Goal: Task Accomplishment & Management: Use online tool/utility

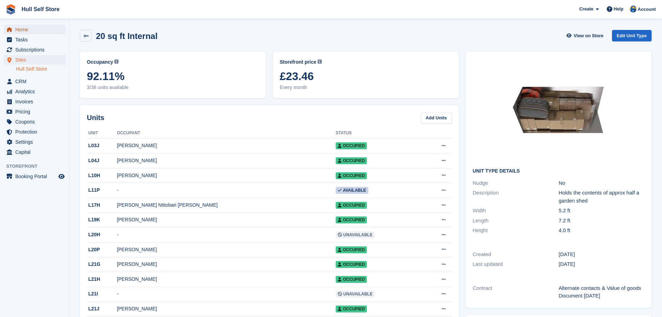
click at [30, 27] on span "Home" at bounding box center [36, 30] width 42 height 10
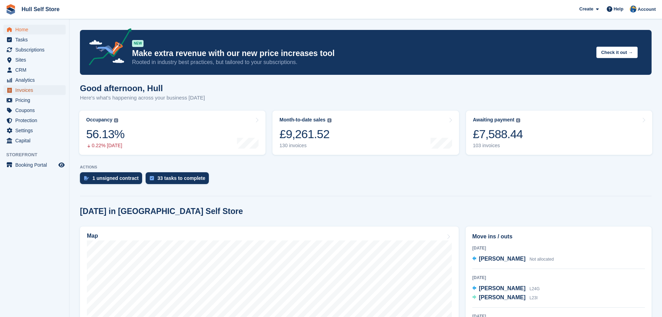
click at [26, 87] on span "Invoices" at bounding box center [36, 90] width 42 height 10
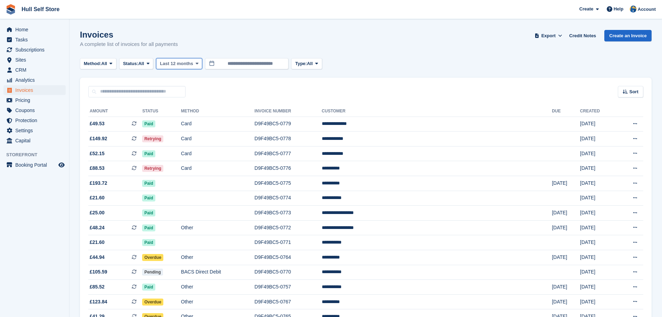
click at [193, 65] on span "Last 12 months" at bounding box center [176, 63] width 33 height 7
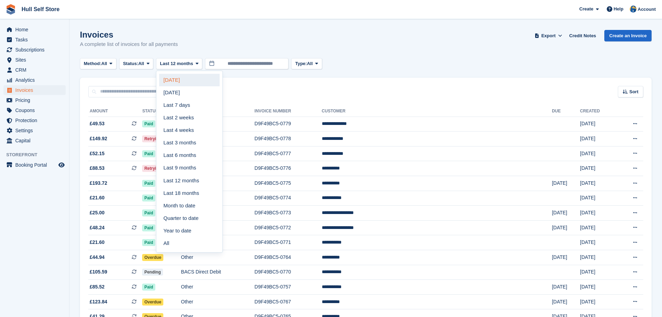
click at [191, 83] on link "Today" at bounding box center [189, 80] width 60 height 13
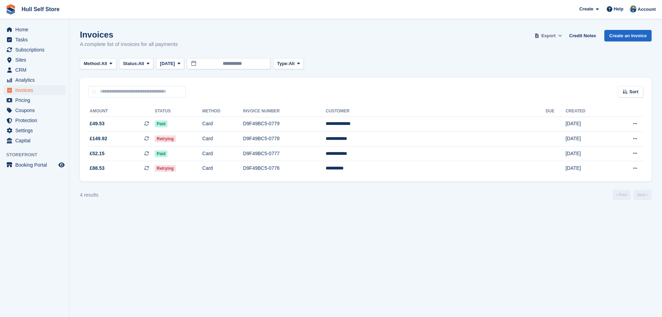
click at [560, 33] on span at bounding box center [560, 35] width 7 height 7
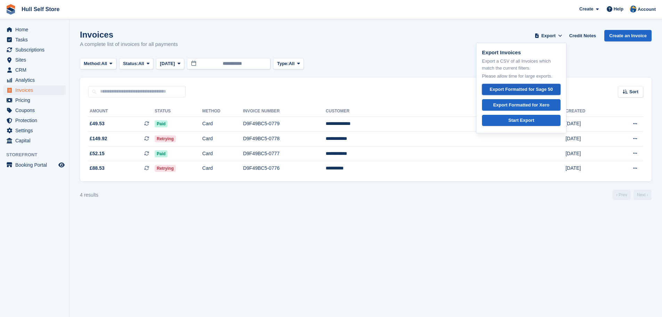
click at [528, 90] on div "Export Formatted for Sage 50" at bounding box center [521, 89] width 63 height 7
